Goal: Information Seeking & Learning: Learn about a topic

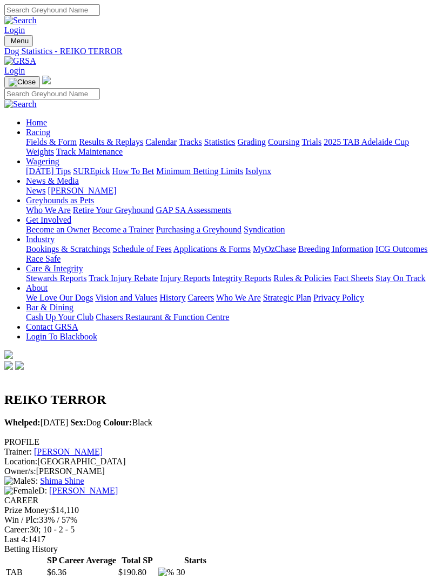
click at [118, 147] on link "Results & Replays" at bounding box center [111, 141] width 64 height 9
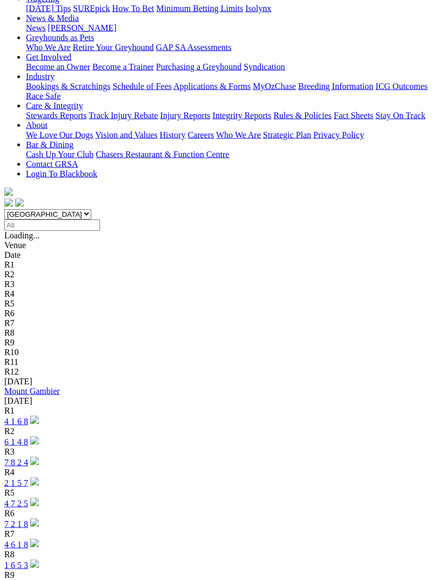
scroll to position [206, 0]
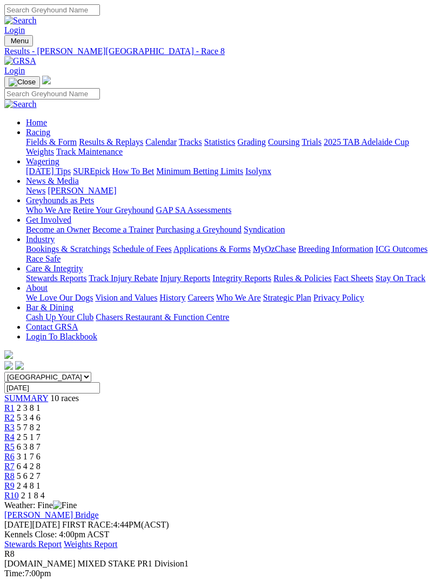
click at [41, 452] on span "3 1 7 6" at bounding box center [29, 456] width 24 height 9
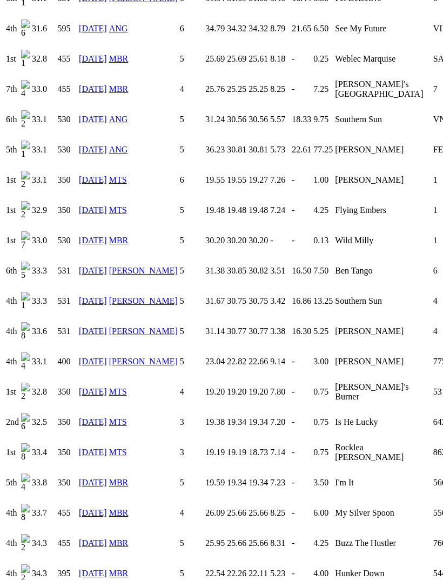
scroll to position [1674, 0]
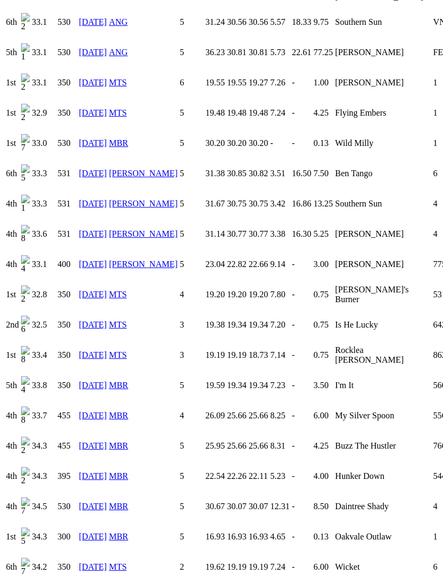
click at [87, 502] on link "[DATE]" at bounding box center [93, 506] width 28 height 9
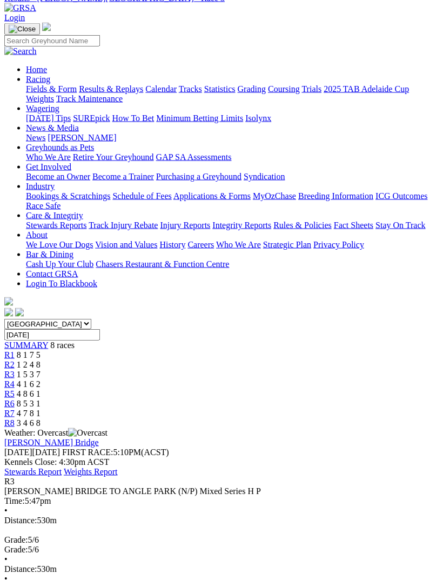
scroll to position [68, 0]
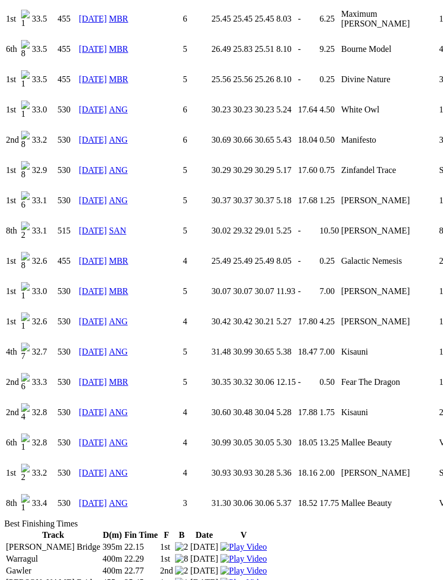
scroll to position [1442, 0]
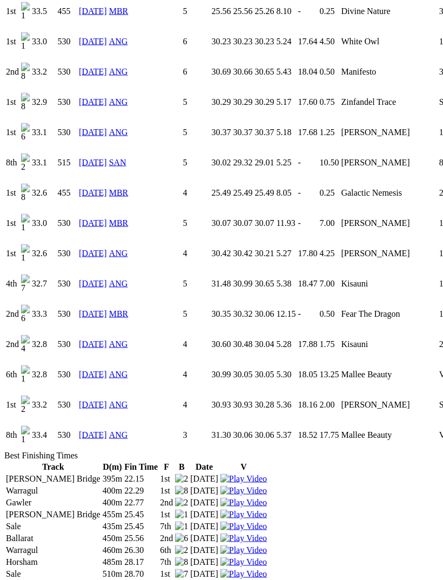
click at [94, 430] on link "[DATE]" at bounding box center [93, 434] width 28 height 9
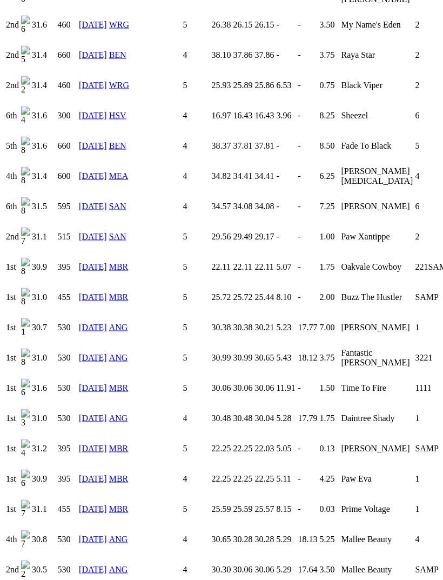
scroll to position [3225, 0]
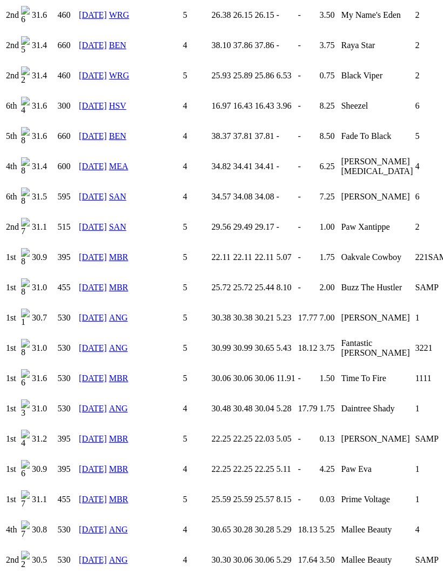
click at [94, 374] on link "06 Jul 25" at bounding box center [93, 378] width 28 height 9
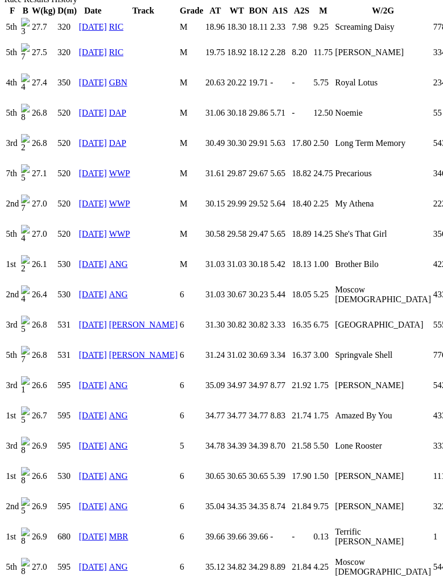
scroll to position [784, 0]
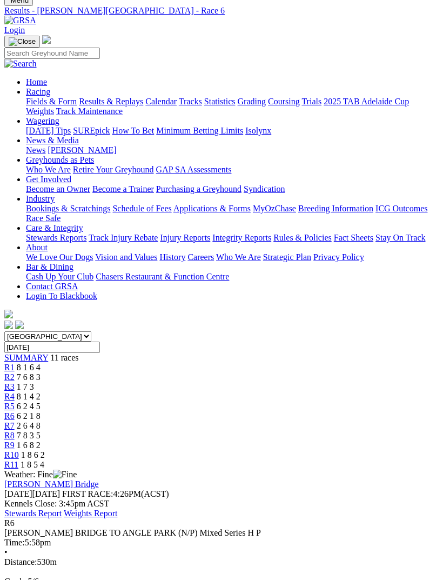
scroll to position [41, 0]
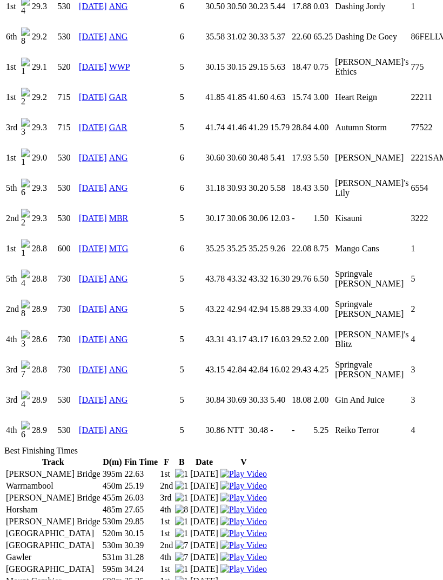
scroll to position [1387, 0]
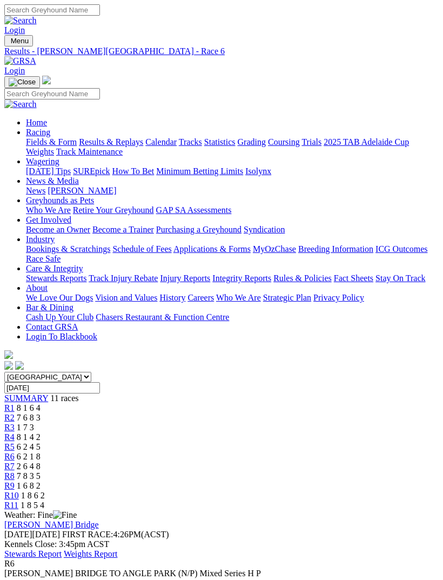
scroll to position [76, 0]
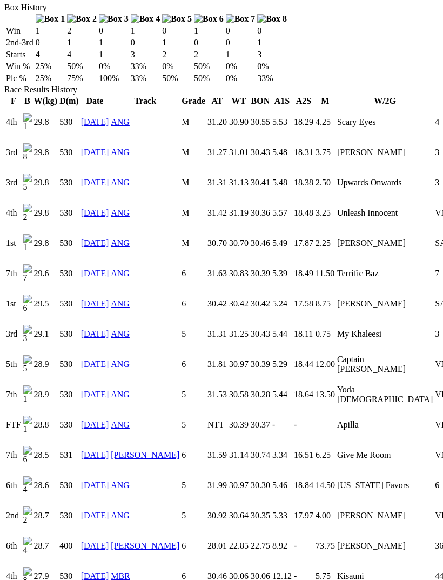
scroll to position [727, 0]
